Goal: Find contact information: Find contact information

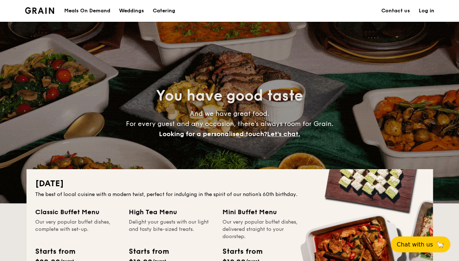
click at [394, 7] on link "Contact us" at bounding box center [395, 11] width 29 height 22
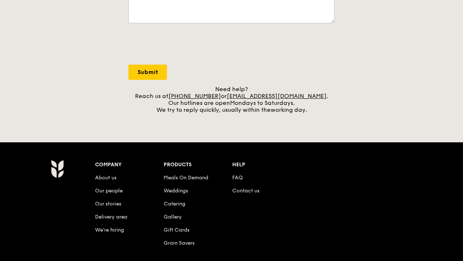
scroll to position [323, 0]
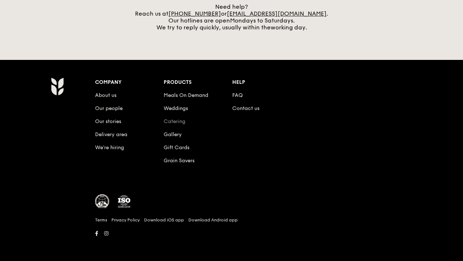
click at [177, 123] on link "Catering" at bounding box center [175, 121] width 22 height 6
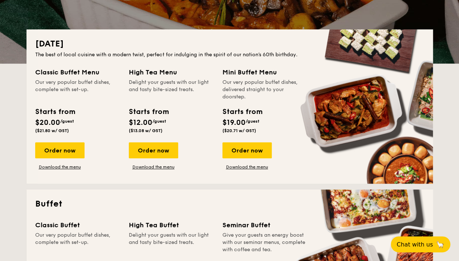
scroll to position [145, 0]
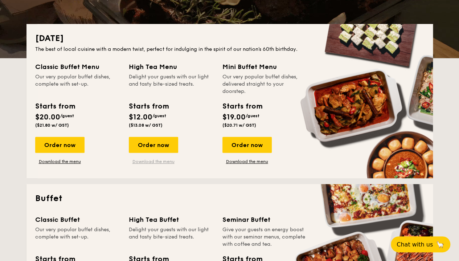
click at [160, 161] on link "Download the menu" at bounding box center [153, 162] width 49 height 6
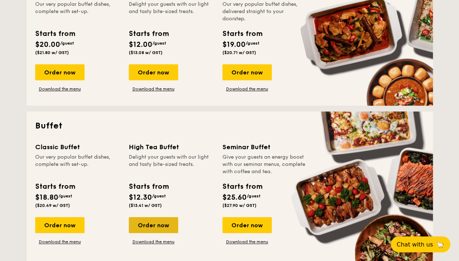
scroll to position [290, 0]
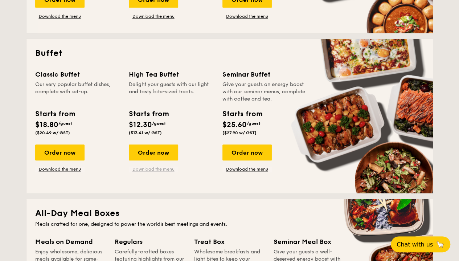
click at [162, 169] on link "Download the menu" at bounding box center [153, 169] width 49 height 6
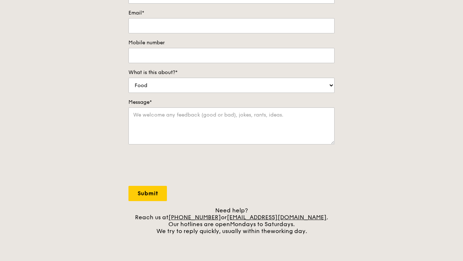
scroll to position [145, 0]
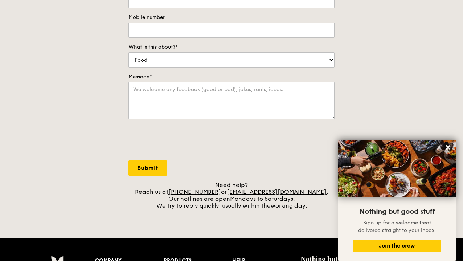
click at [316, 188] on div "Need help? Reach us at +65 3163 5335 or concierge@grain.com.sg . Our hotlines a…" at bounding box center [231, 195] width 206 height 28
drag, startPoint x: 310, startPoint y: 190, endPoint x: 239, endPoint y: 191, distance: 70.8
click at [239, 191] on div "Need help? Reach us at +65 3163 5335 or concierge@grain.com.sg . Our hotlines a…" at bounding box center [231, 195] width 206 height 28
copy div "concierge@grain.com.sg ."
drag, startPoint x: 50, startPoint y: 68, endPoint x: 61, endPoint y: 68, distance: 11.2
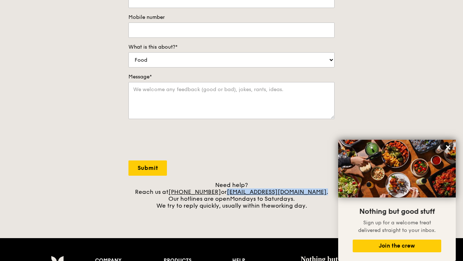
click at [50, 68] on div "Contact us We love hearing from our customers. Talk to us about anything. We ar…" at bounding box center [231, 57] width 463 height 303
